Goal: Information Seeking & Learning: Compare options

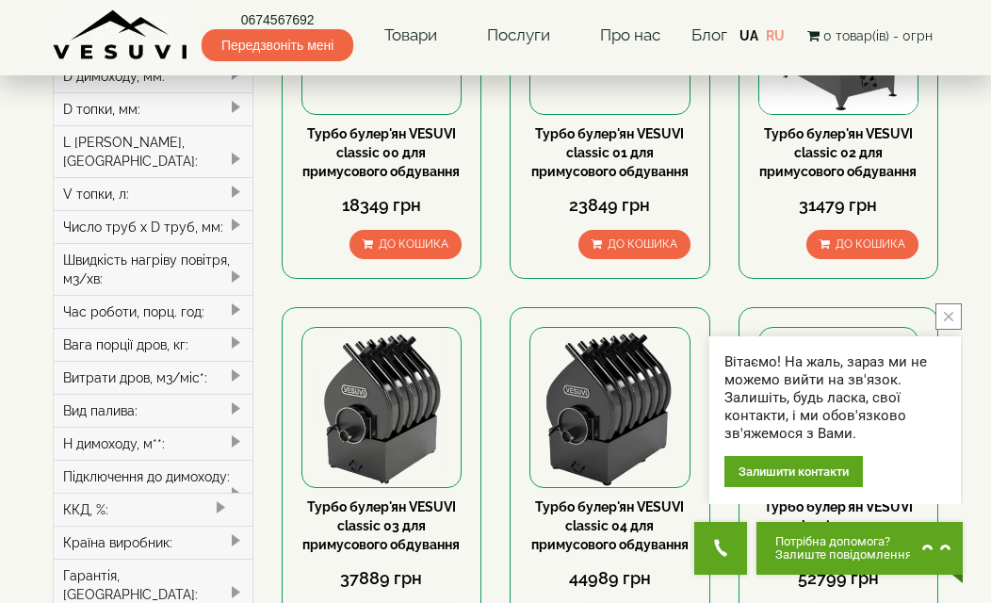
scroll to position [252, 0]
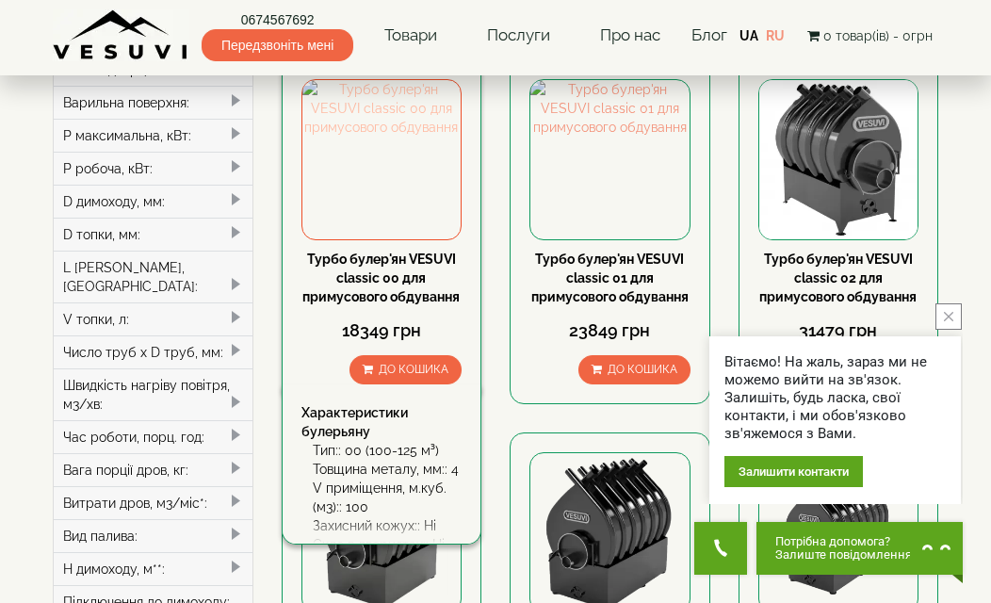
click at [395, 208] on img at bounding box center [381, 159] width 159 height 159
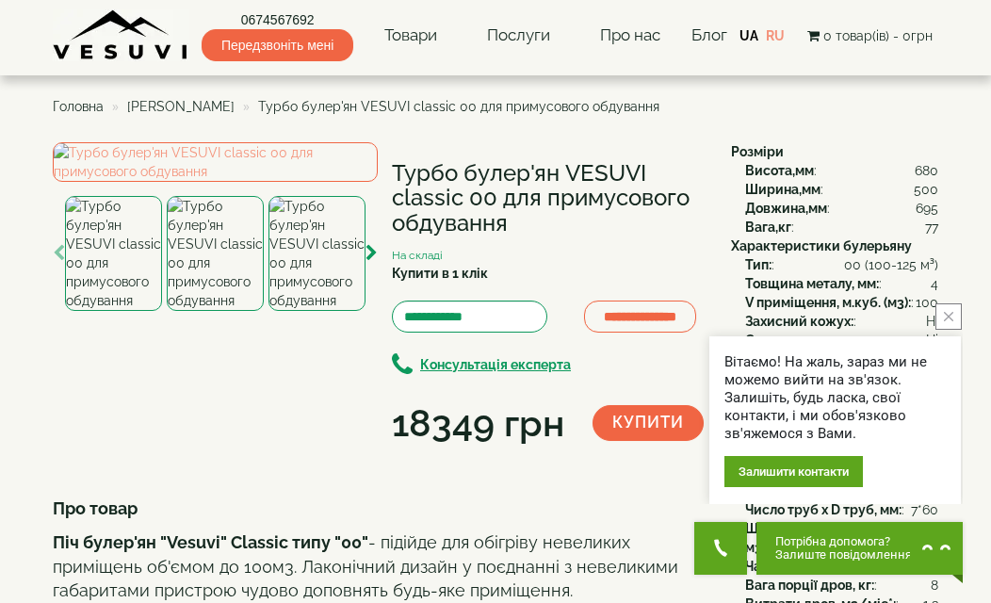
click at [954, 310] on button "close button" at bounding box center [948, 316] width 26 height 26
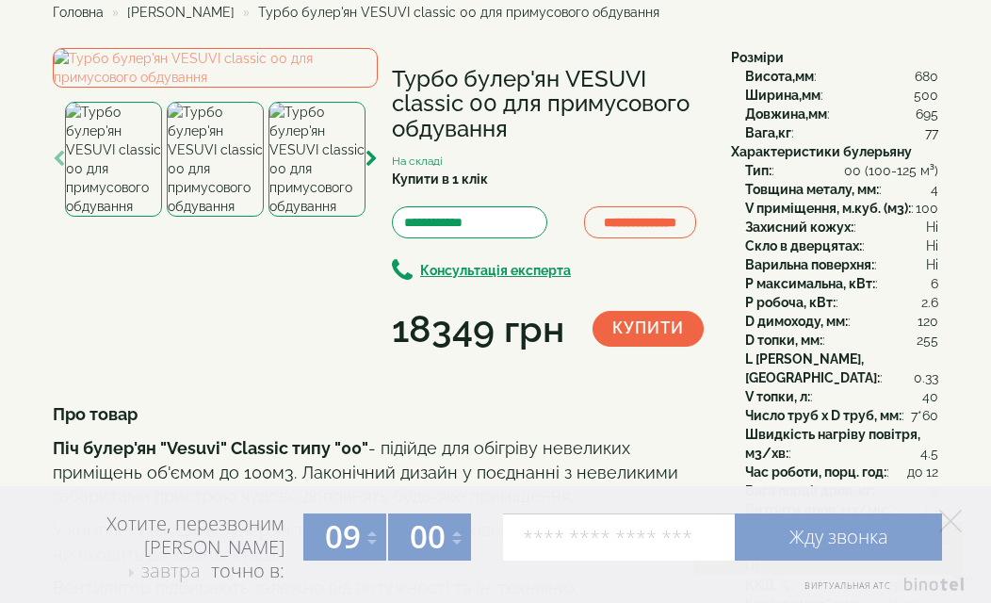
scroll to position [125, 0]
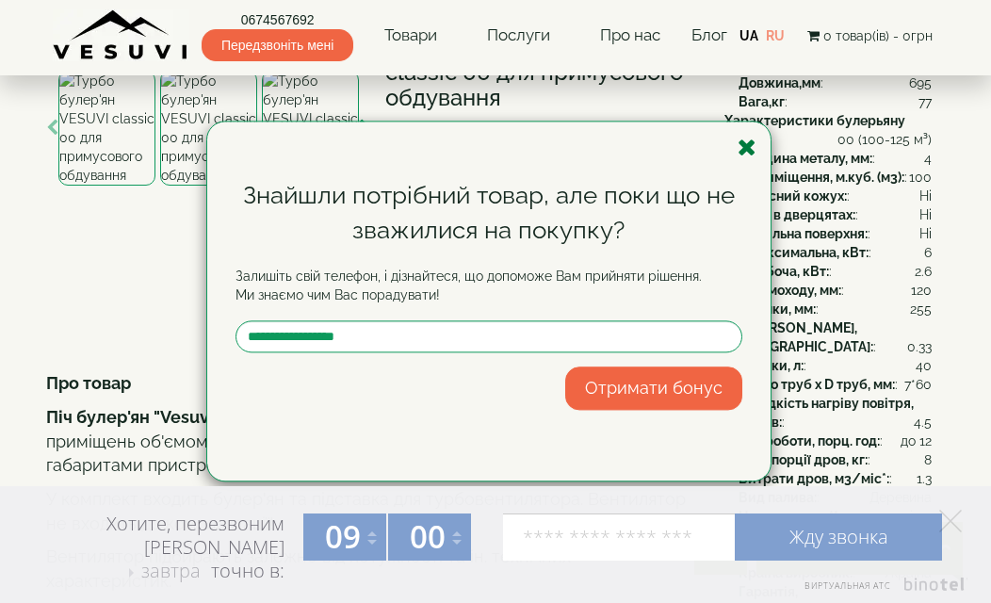
click at [743, 155] on icon "button" at bounding box center [747, 148] width 19 height 24
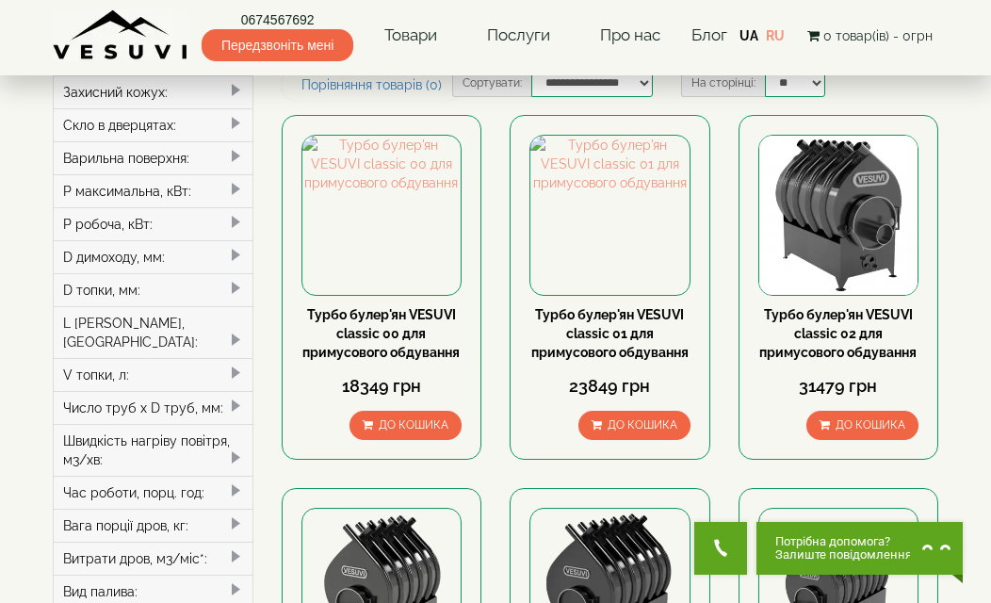
scroll to position [252, 0]
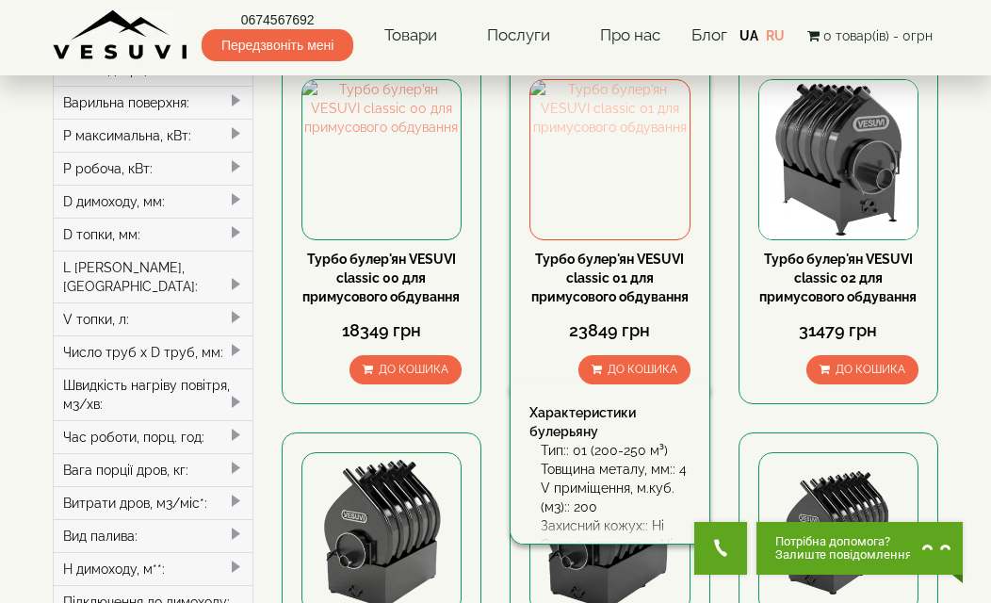
click at [553, 170] on img at bounding box center [609, 159] width 159 height 159
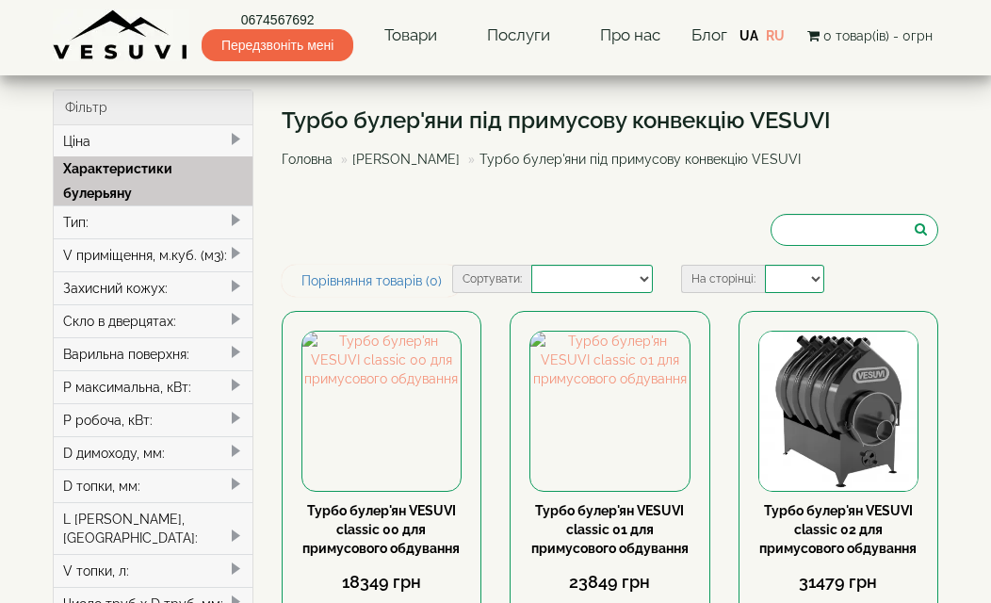
select select
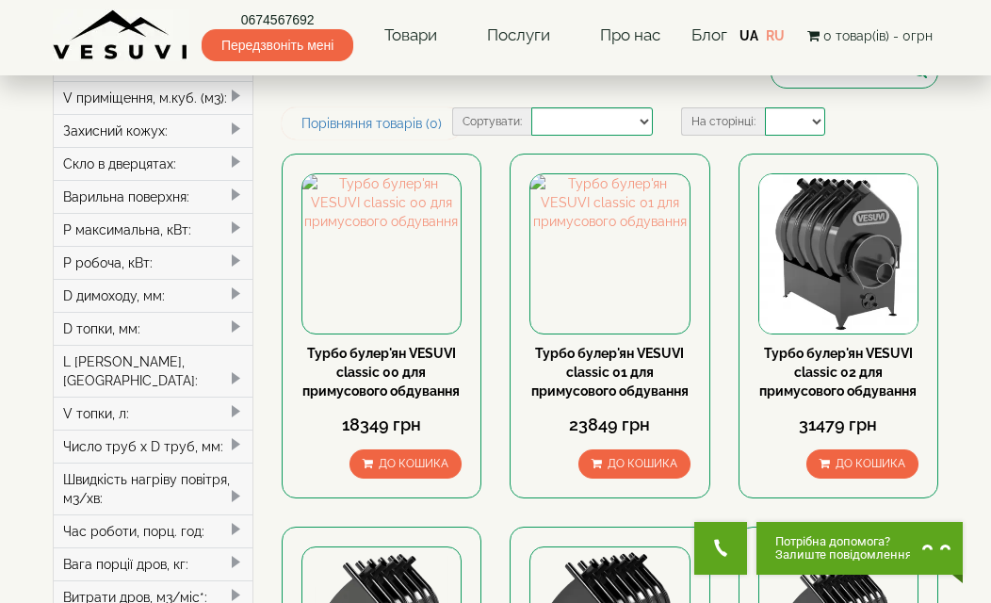
scroll to position [126, 0]
